Goal: Task Accomplishment & Management: Use online tool/utility

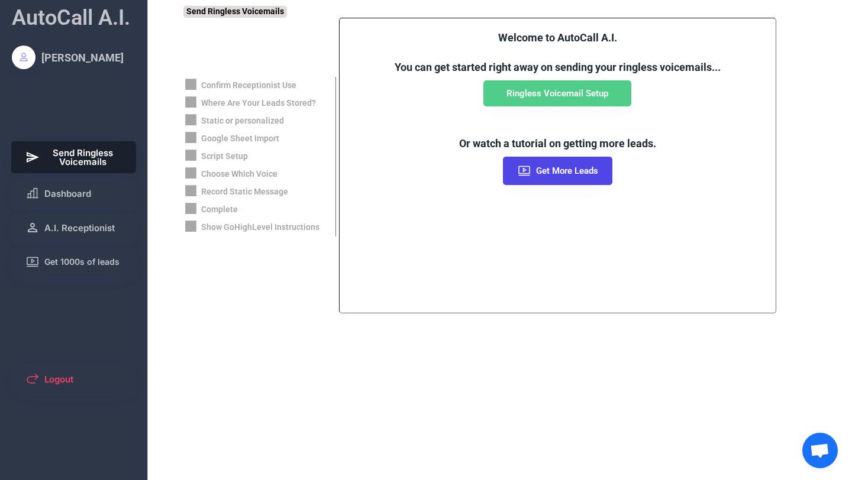
scroll to position [197, 0]
click at [75, 188] on button "Dashboard" at bounding box center [73, 193] width 125 height 28
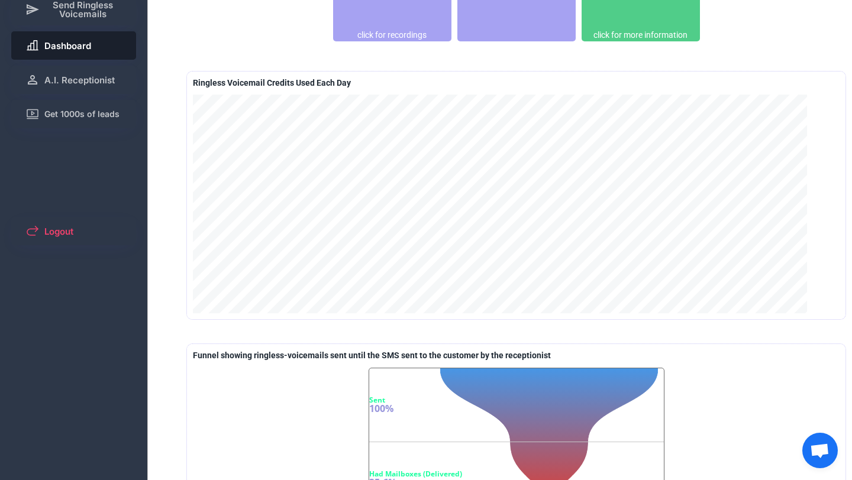
scroll to position [117, 0]
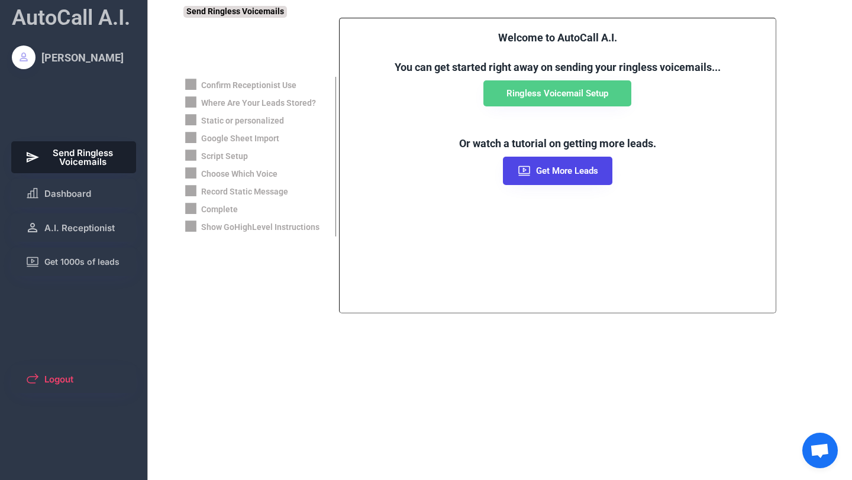
scroll to position [197, 0]
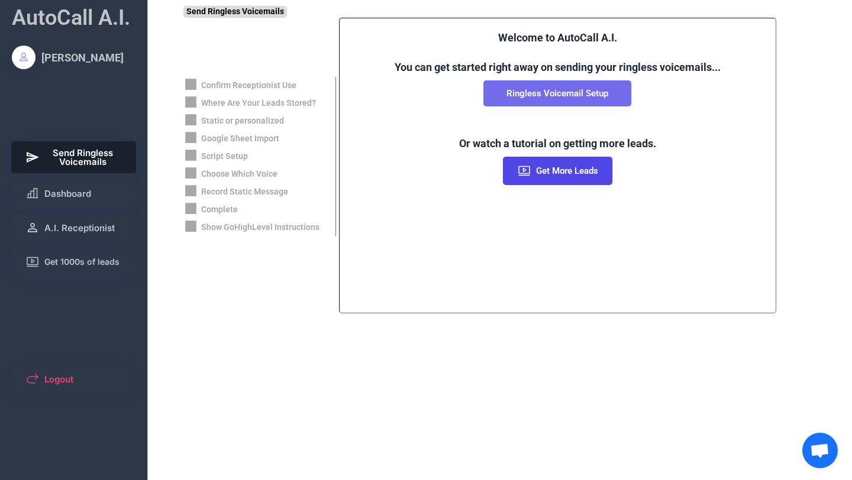
click at [554, 103] on button "Ringless Voicemail Setup" at bounding box center [557, 93] width 148 height 26
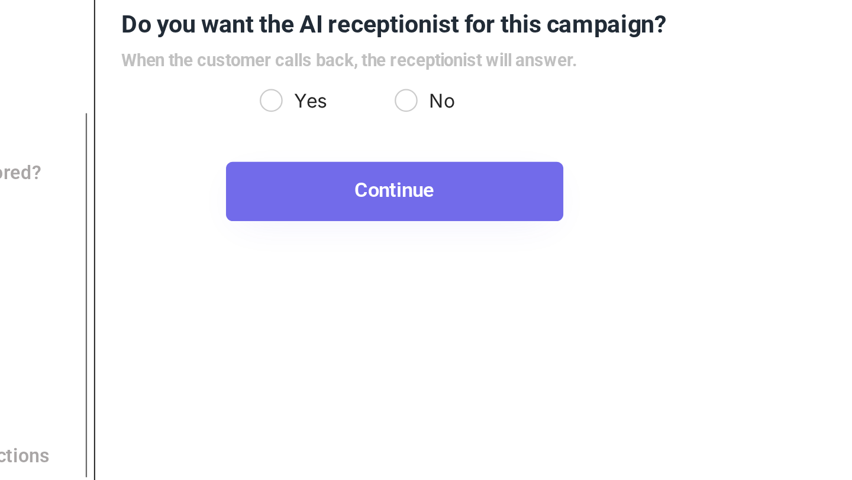
click at [460, 122] on button "Continue" at bounding box center [471, 111] width 148 height 26
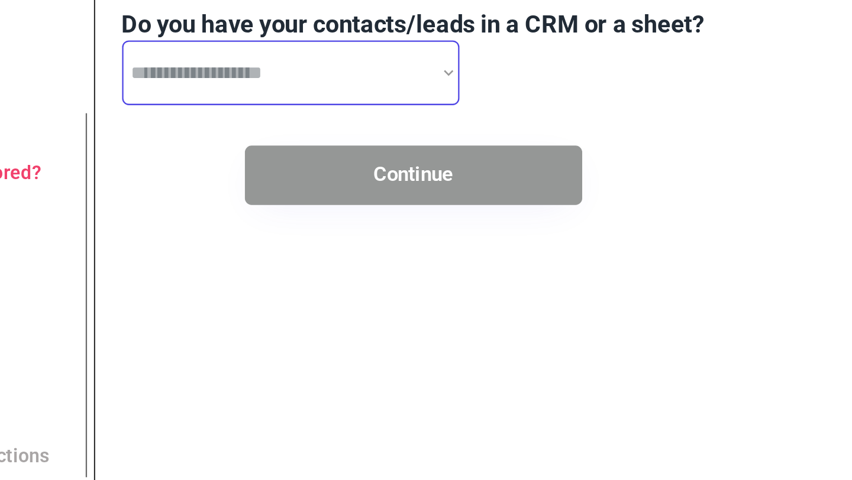
click at [494, 59] on select "**********" at bounding box center [425, 59] width 148 height 28
select select "**********"
click at [351, 45] on select "**********" at bounding box center [425, 59] width 148 height 28
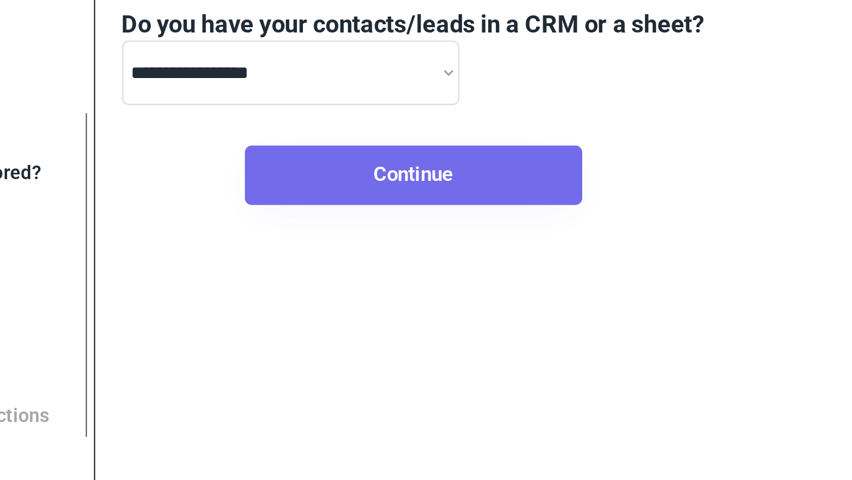
click at [507, 102] on button "Continue" at bounding box center [479, 104] width 148 height 26
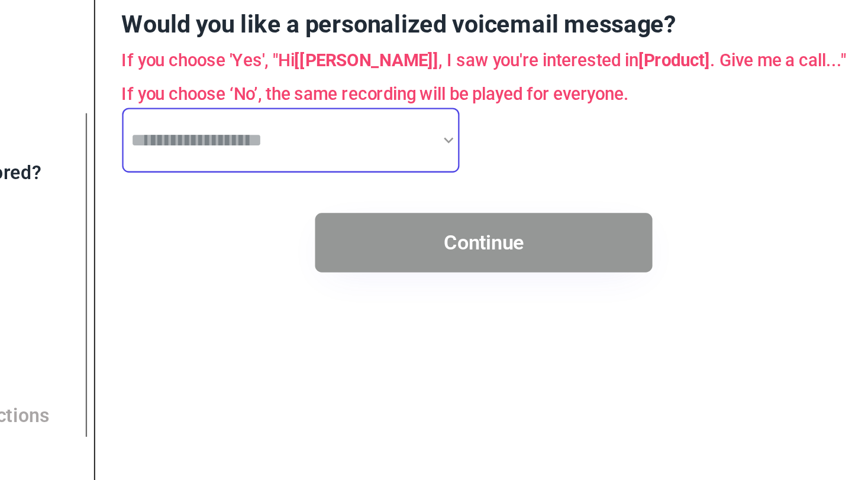
click at [495, 88] on select "**********" at bounding box center [425, 89] width 148 height 28
select select "*****"
click at [351, 75] on select "**********" at bounding box center [425, 89] width 148 height 28
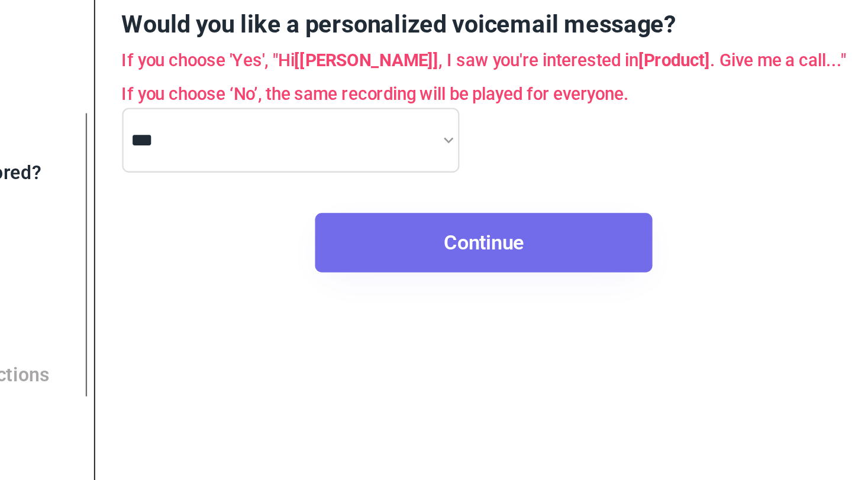
click at [507, 135] on button "Continue" at bounding box center [510, 134] width 148 height 26
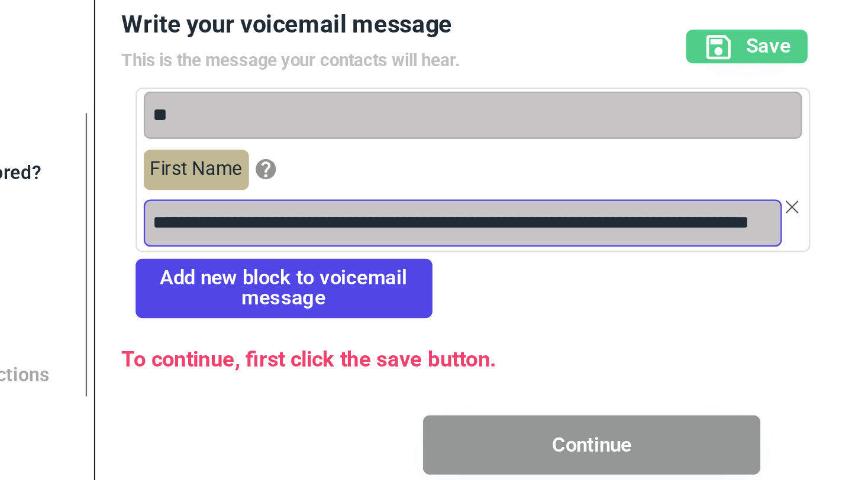
click at [479, 127] on input "input" at bounding box center [501, 125] width 280 height 21
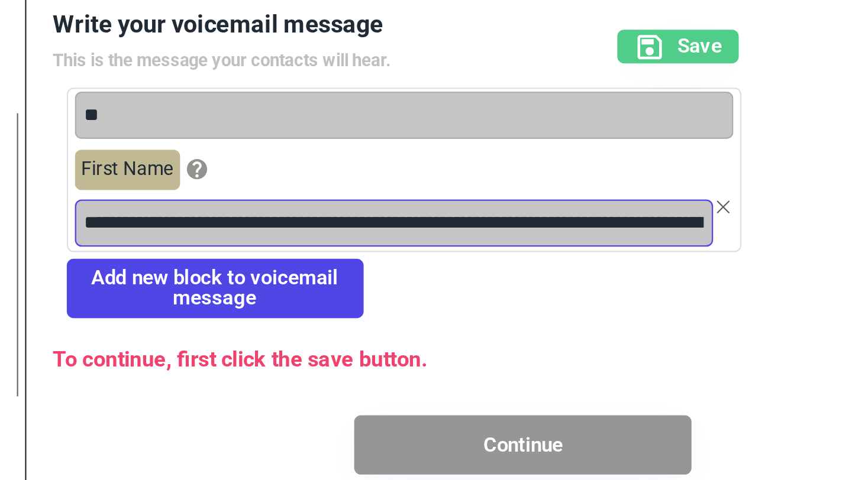
click at [557, 124] on input "input" at bounding box center [501, 125] width 280 height 21
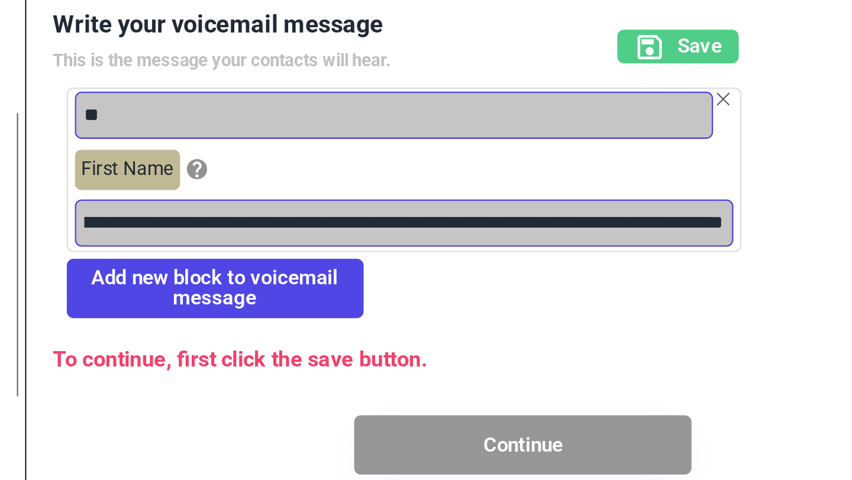
scroll to position [0, 288]
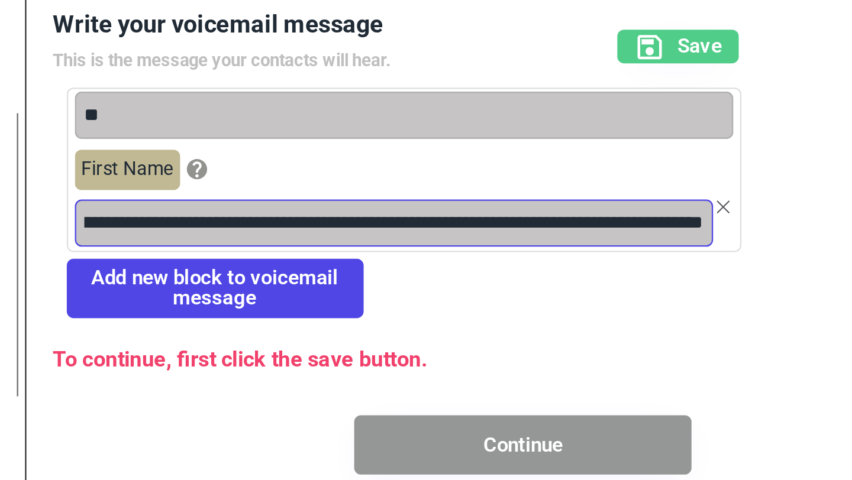
drag, startPoint x: 463, startPoint y: 125, endPoint x: 588, endPoint y: 127, distance: 124.9
click at [588, 127] on input "input" at bounding box center [501, 125] width 280 height 21
click at [635, 127] on input "input" at bounding box center [501, 125] width 280 height 21
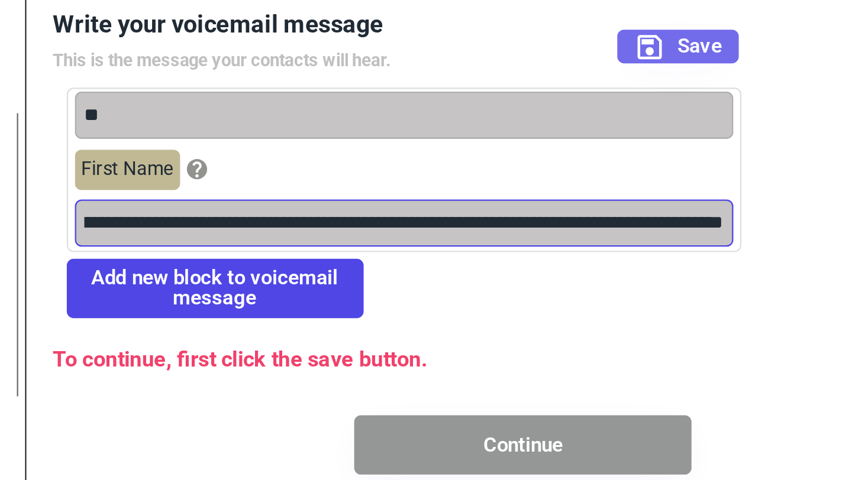
click at [620, 51] on icon at bounding box center [613, 48] width 14 height 14
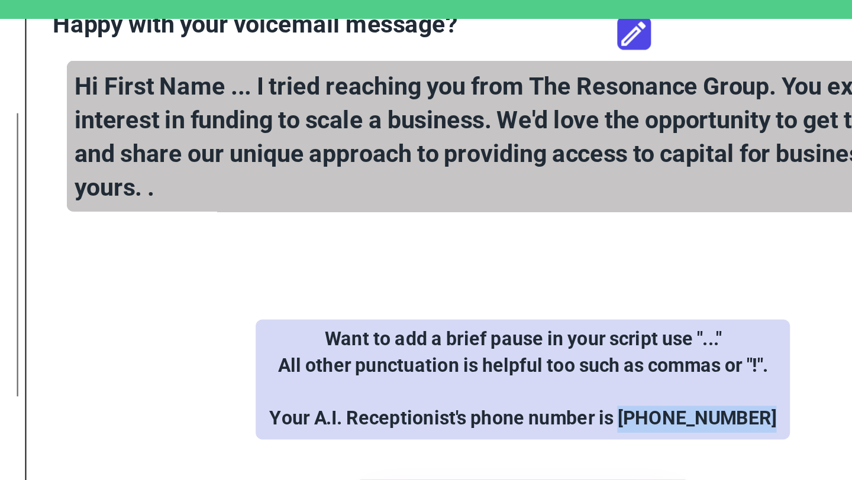
drag, startPoint x: 663, startPoint y: 211, endPoint x: 603, endPoint y: 212, distance: 60.4
click at [603, 212] on div "Want to add a brief pause in your script use "..." All other punctuation is hel…" at bounding box center [557, 193] width 234 height 52
copy div "(415) 855-3859"
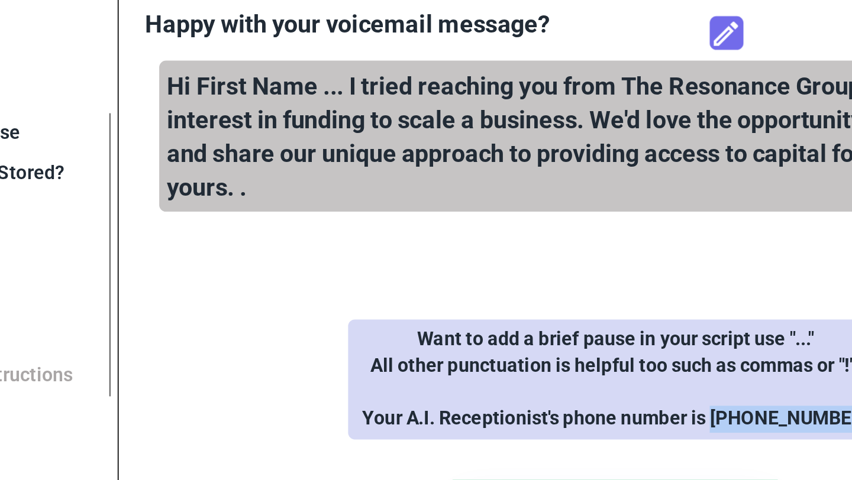
click at [604, 40] on icon at bounding box center [606, 42] width 14 height 14
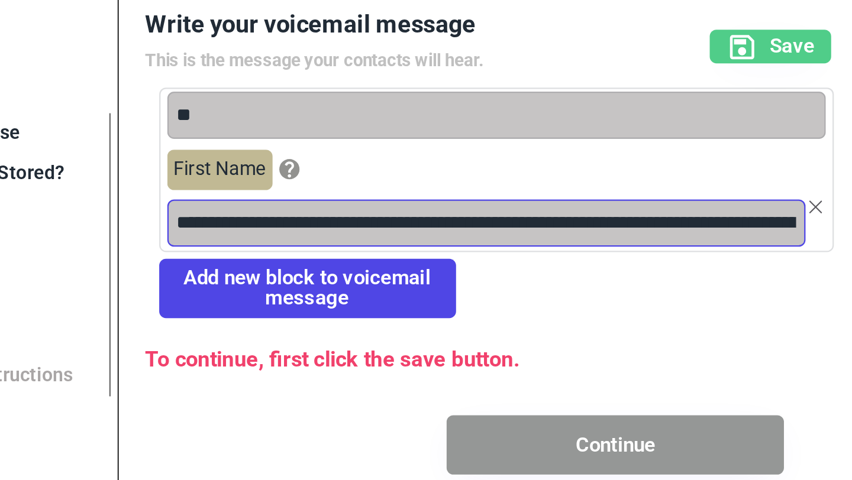
click at [631, 127] on input "input" at bounding box center [501, 125] width 280 height 21
click at [560, 125] on input "input" at bounding box center [501, 125] width 280 height 21
click at [608, 127] on input "input" at bounding box center [501, 125] width 280 height 21
click at [636, 129] on input "input" at bounding box center [501, 125] width 280 height 21
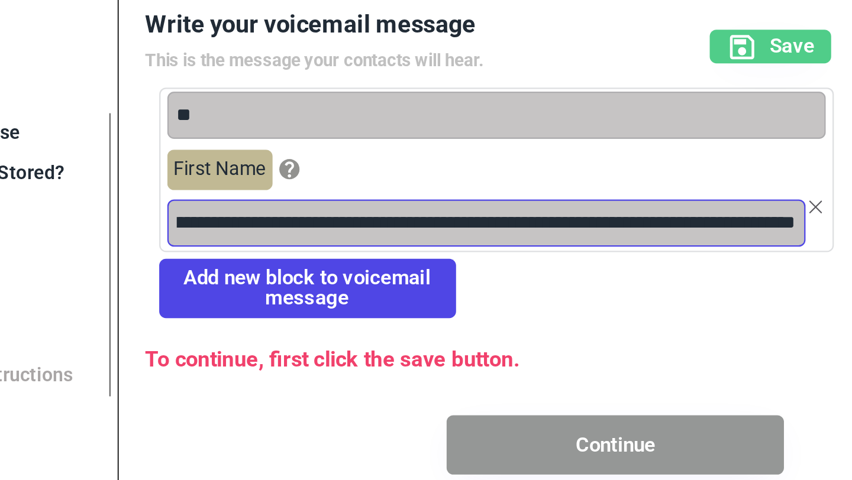
click at [636, 129] on input "input" at bounding box center [501, 125] width 280 height 21
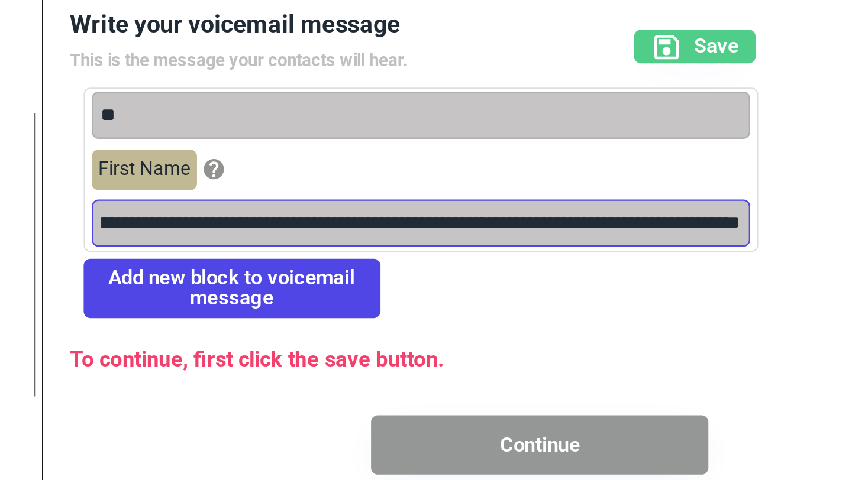
scroll to position [0, 590]
click at [640, 128] on input "input" at bounding box center [501, 125] width 280 height 21
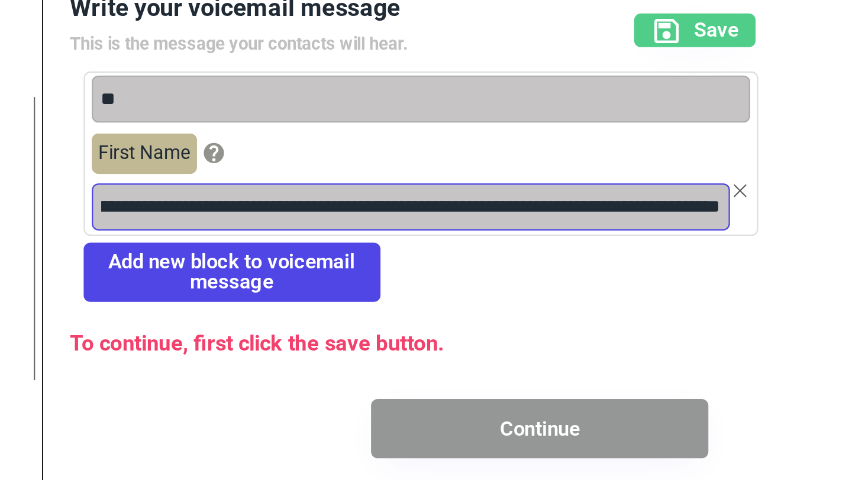
click at [637, 127] on input "input" at bounding box center [501, 125] width 280 height 21
paste input "**********"
click at [579, 123] on input "input" at bounding box center [501, 125] width 280 height 21
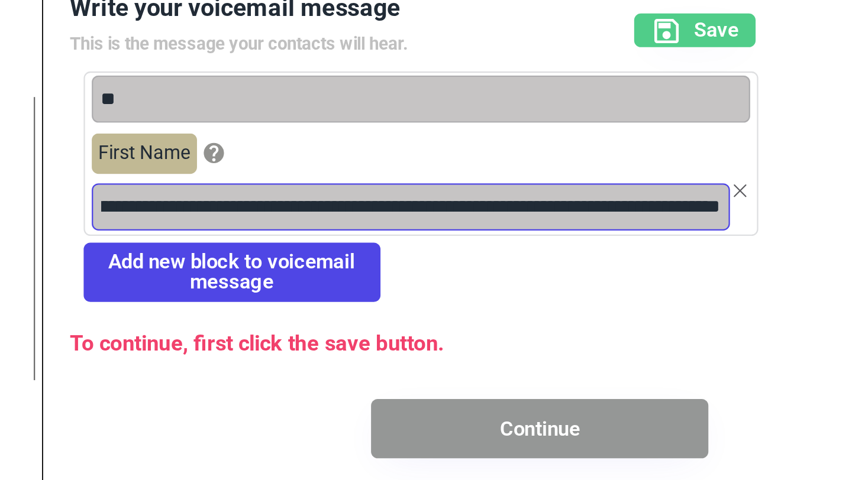
scroll to position [0, 850]
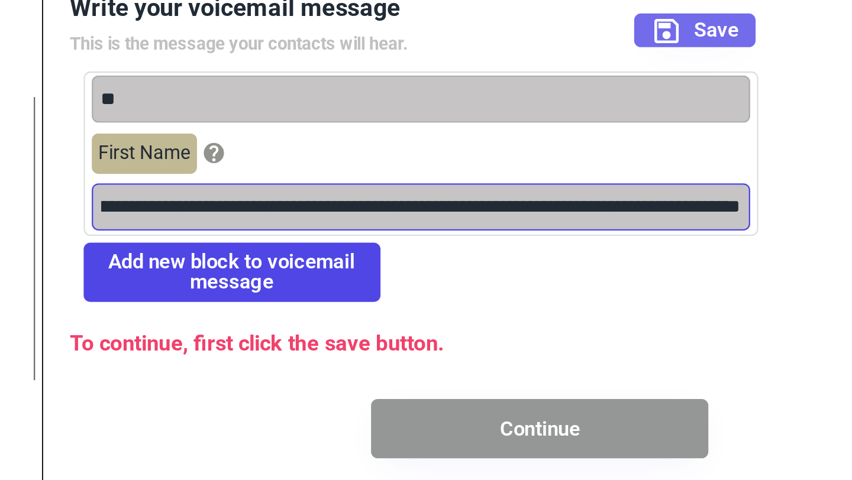
type input "**********"
click at [618, 50] on use at bounding box center [613, 48] width 11 height 11
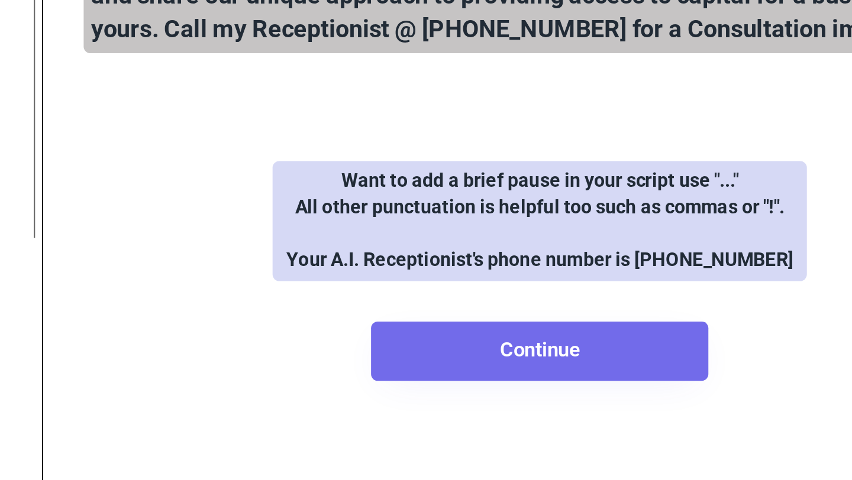
click at [556, 252] on button "Continue" at bounding box center [557, 251] width 148 height 26
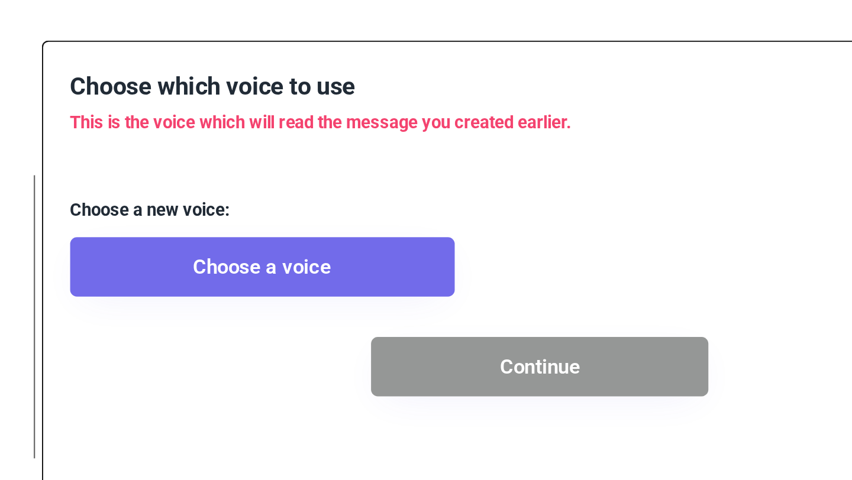
click at [425, 120] on button "Choose a voice" at bounding box center [435, 117] width 169 height 26
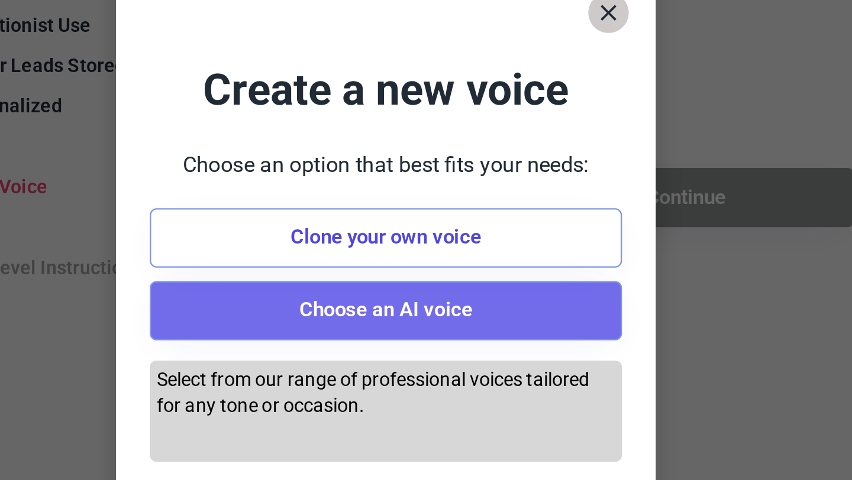
click at [390, 218] on button "Choose an AI voice" at bounding box center [425, 211] width 207 height 26
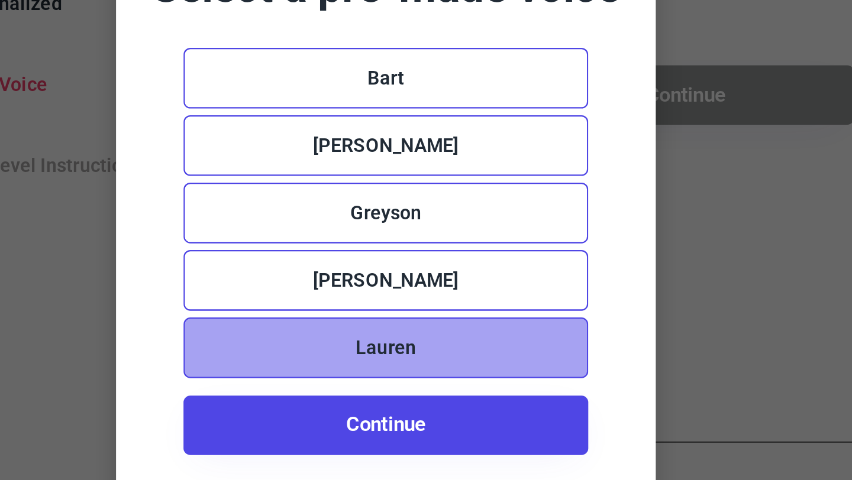
click at [409, 270] on div "Lauren" at bounding box center [426, 272] width 178 height 27
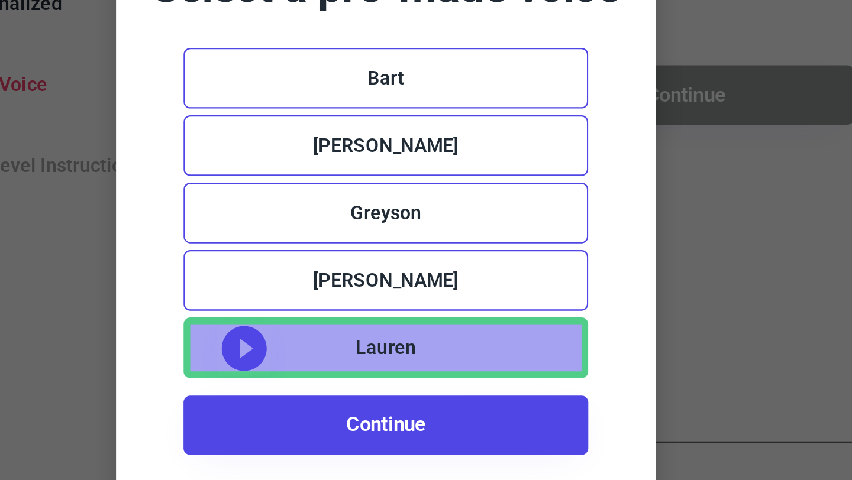
click at [371, 266] on use at bounding box center [364, 272] width 20 height 20
click at [369, 271] on use at bounding box center [364, 272] width 20 height 20
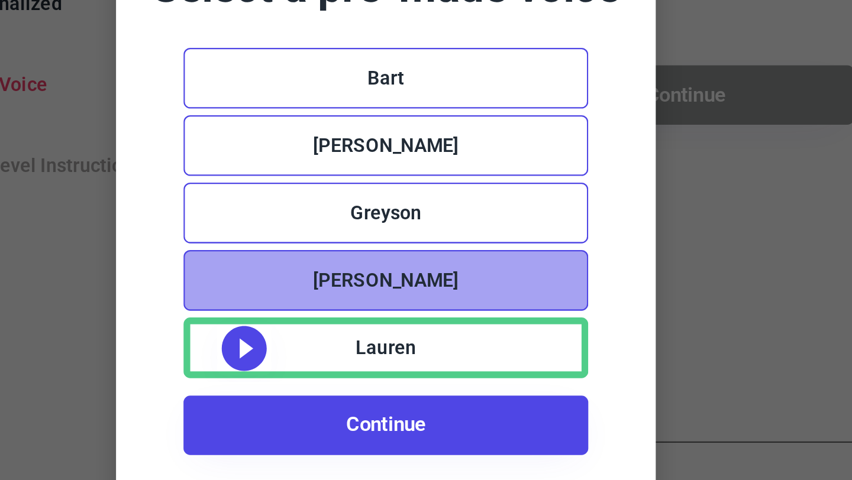
click at [370, 244] on div "Abigail" at bounding box center [426, 242] width 178 height 27
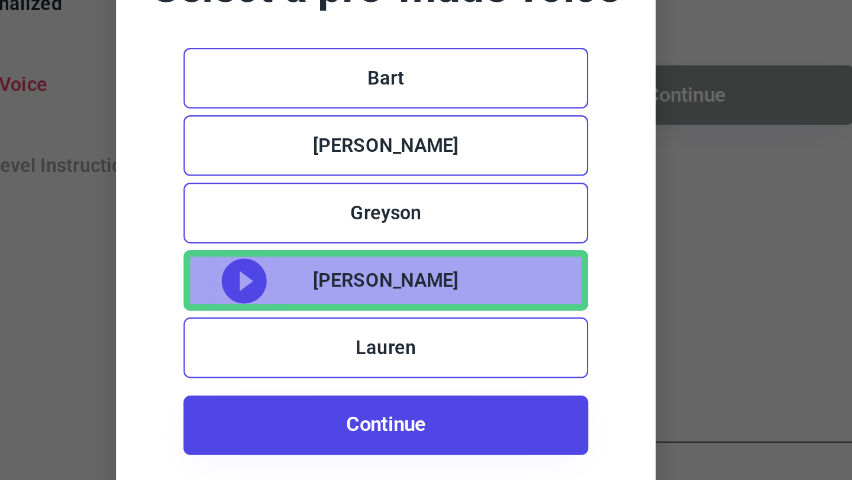
click at [368, 244] on use at bounding box center [364, 243] width 20 height 20
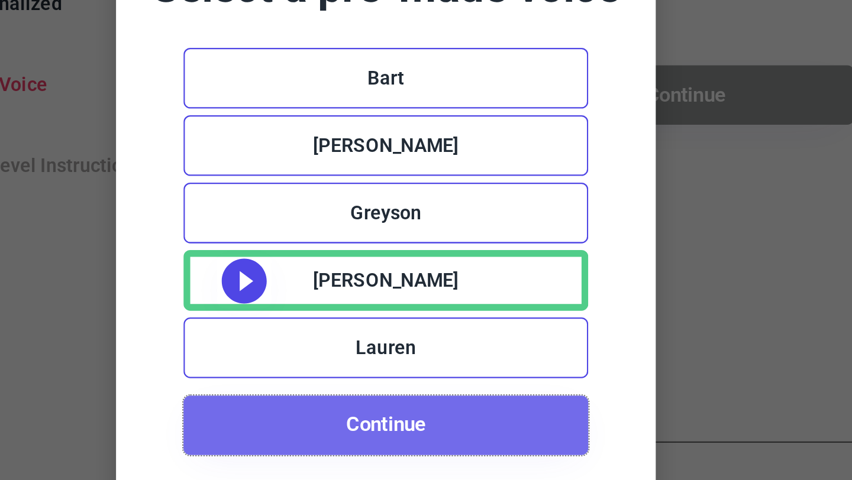
click at [408, 304] on button "Continue" at bounding box center [426, 306] width 178 height 26
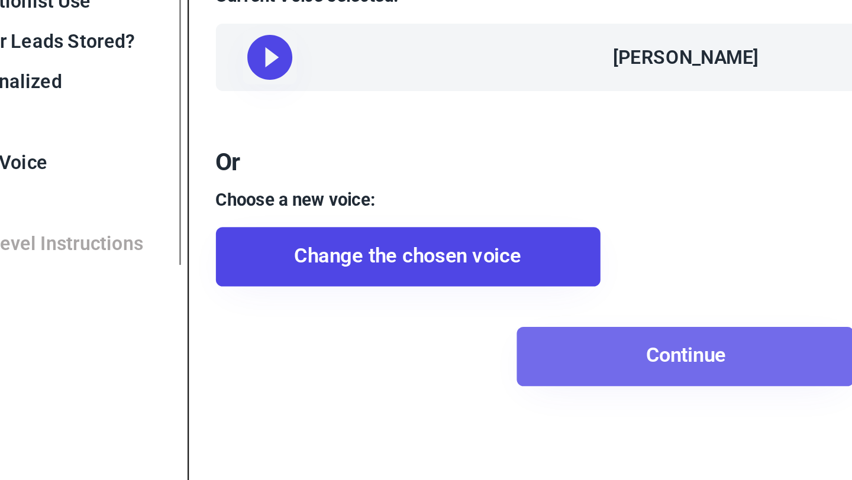
click at [541, 254] on button "Continue" at bounding box center [557, 241] width 148 height 26
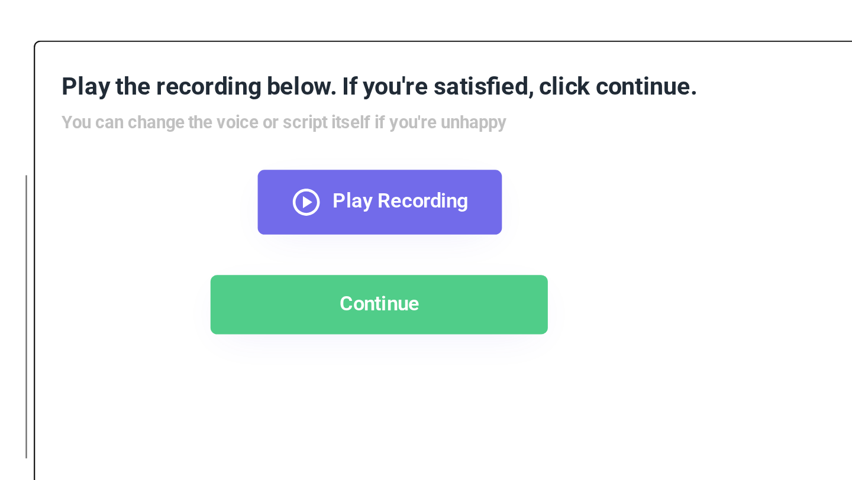
click at [470, 86] on button "Play Recording" at bounding box center [490, 89] width 107 height 28
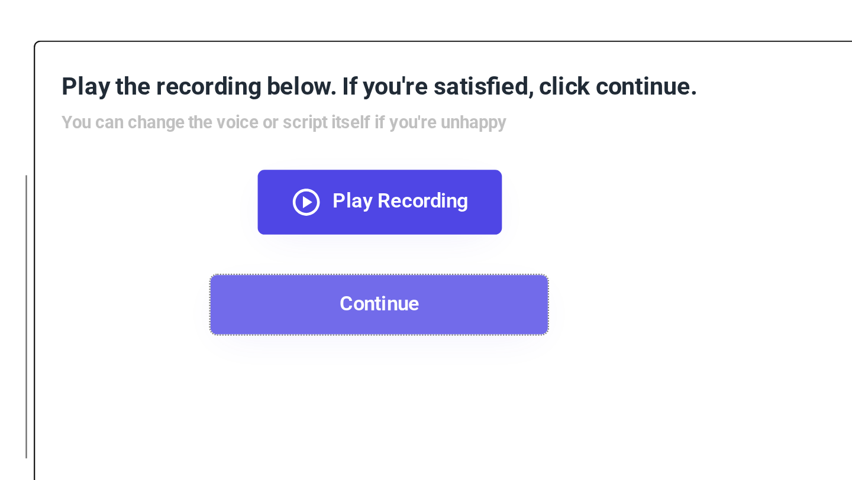
click at [508, 129] on button "Continue" at bounding box center [491, 134] width 148 height 26
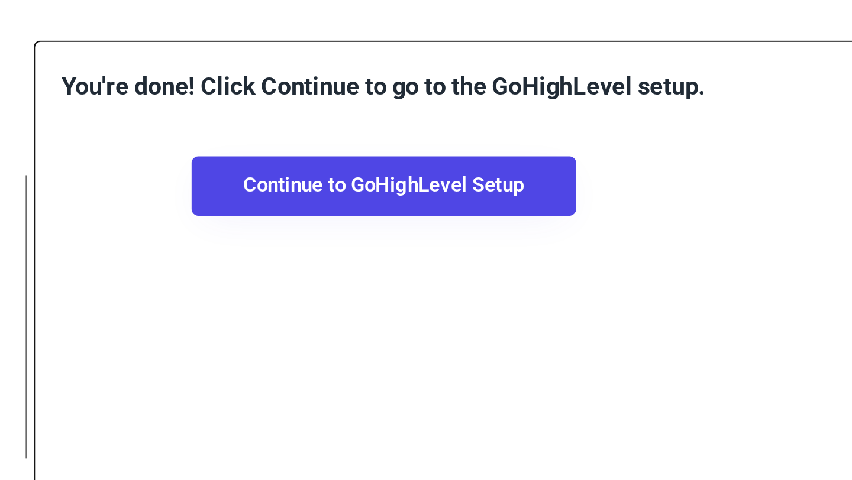
click at [504, 86] on button "Continue to GoHighLevel Setup" at bounding box center [492, 82] width 169 height 26
